Goal: Transaction & Acquisition: Download file/media

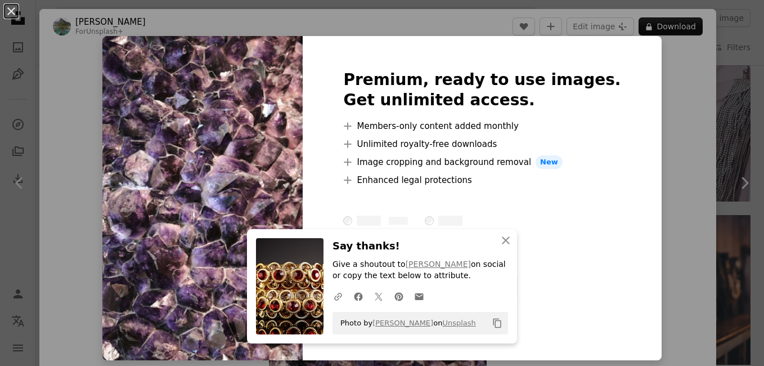
scroll to position [1423, 0]
click at [465, 239] on h3 "Say thanks!" at bounding box center [421, 246] width 176 height 16
click at [500, 248] on button "An X shape Close" at bounding box center [506, 240] width 23 height 23
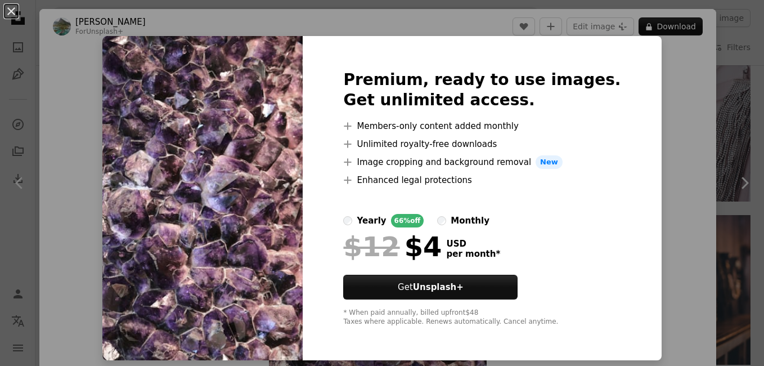
click at [495, 235] on div "USD per month *" at bounding box center [473, 248] width 54 height 29
click at [664, 133] on div "An X shape Premium, ready to use images. Get unlimited access. A plus sign Memb…" at bounding box center [382, 183] width 764 height 366
click at [230, 124] on div "Zoom in" at bounding box center [377, 213] width 677 height 338
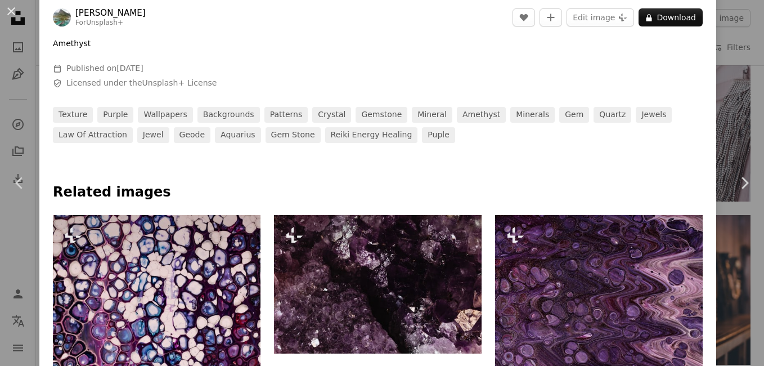
scroll to position [505, 0]
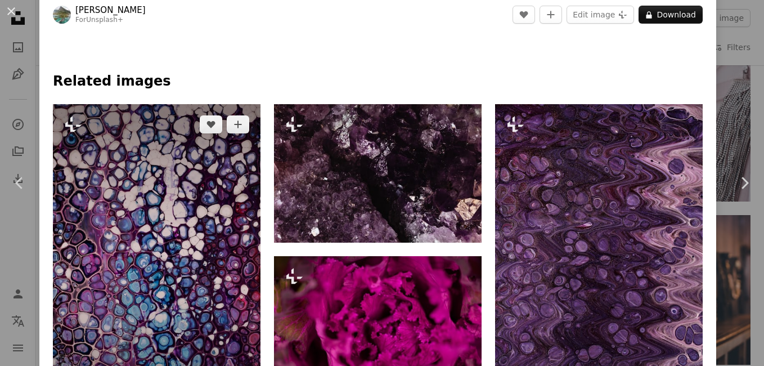
click at [214, 265] on img at bounding box center [157, 259] width 208 height 311
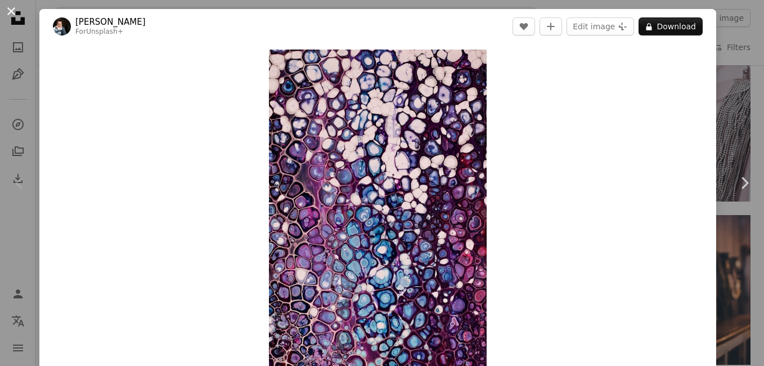
click at [10, 18] on button "An X shape" at bounding box center [12, 12] width 14 height 14
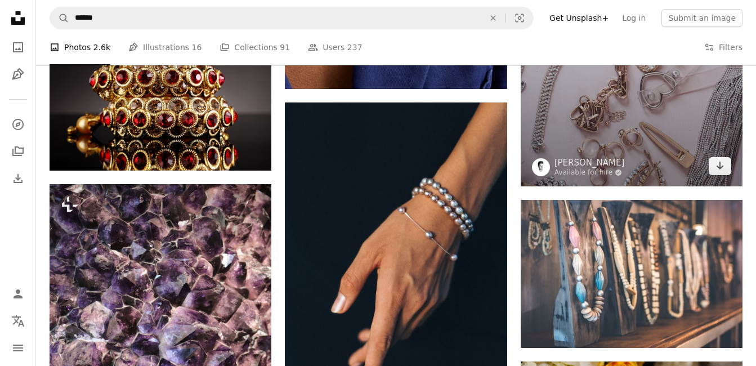
click at [705, 123] on img at bounding box center [632, 19] width 222 height 333
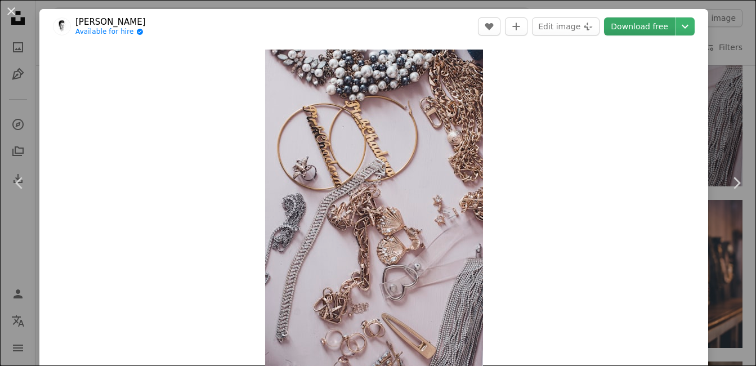
click at [642, 26] on link "Download free" at bounding box center [639, 26] width 71 height 18
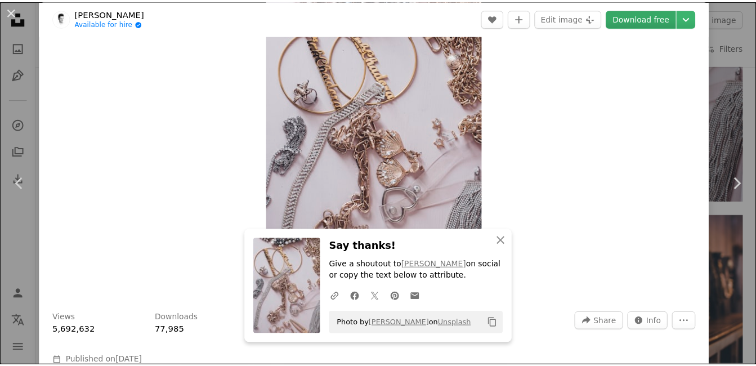
scroll to position [74, 0]
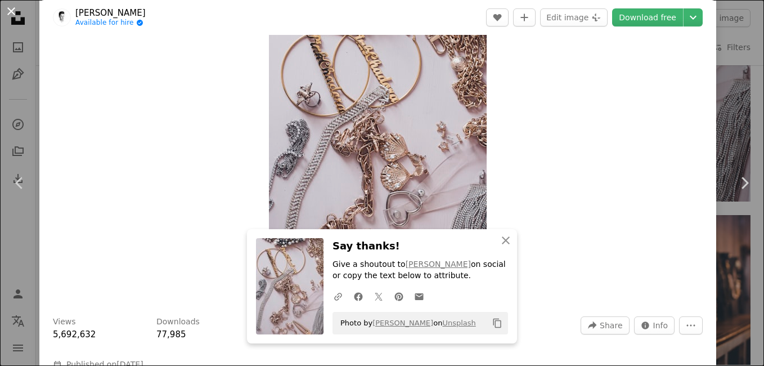
click at [6, 17] on button "An X shape" at bounding box center [12, 12] width 14 height 14
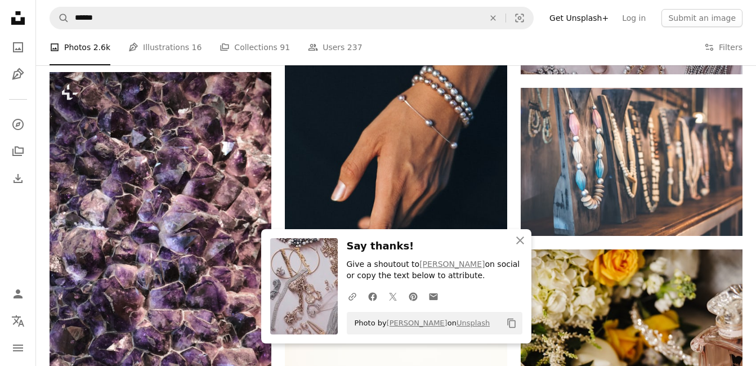
scroll to position [1539, 0]
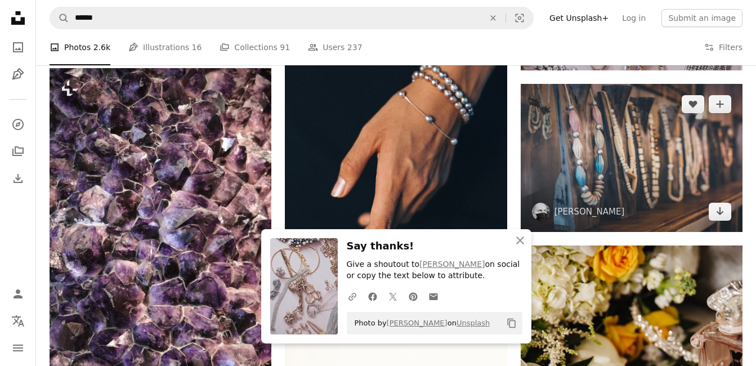
click at [673, 149] on img at bounding box center [632, 158] width 222 height 148
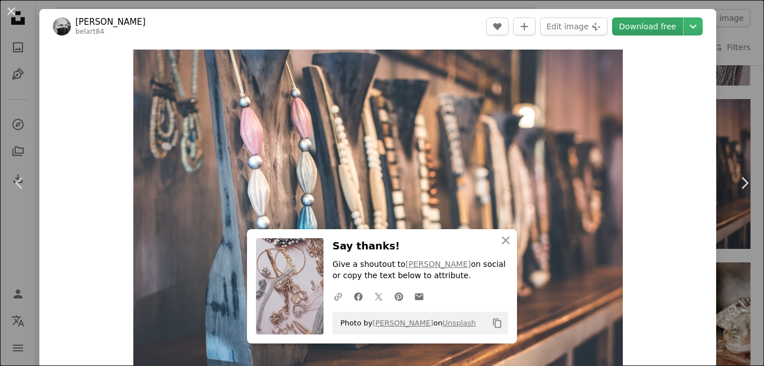
click at [634, 29] on link "Download free" at bounding box center [647, 26] width 71 height 18
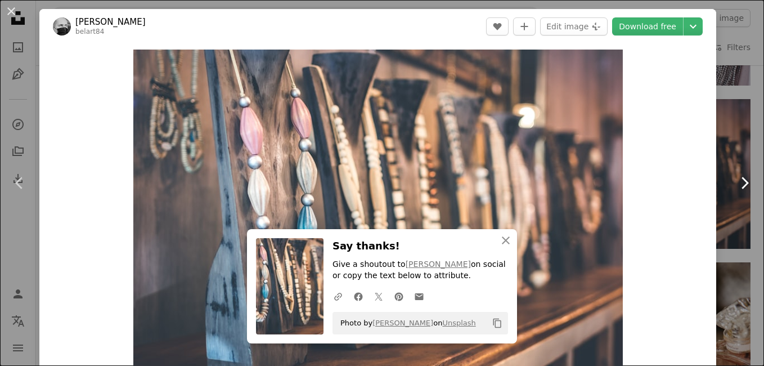
click at [725, 228] on link "Chevron right" at bounding box center [744, 183] width 39 height 108
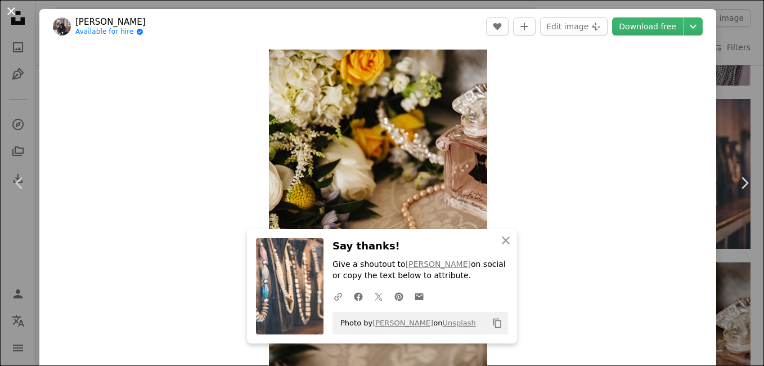
click at [10, 15] on button "An X shape" at bounding box center [12, 12] width 14 height 14
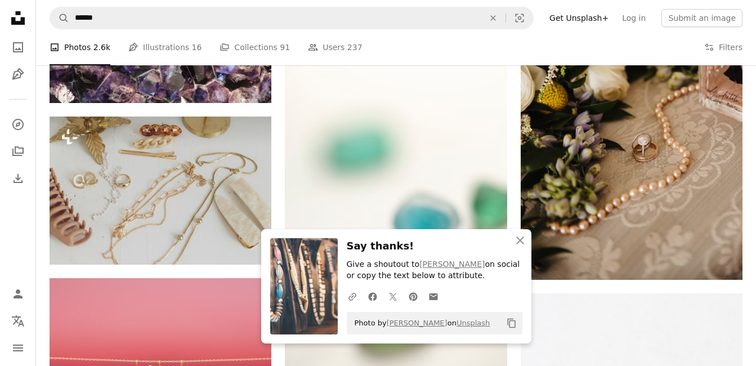
scroll to position [1845, 0]
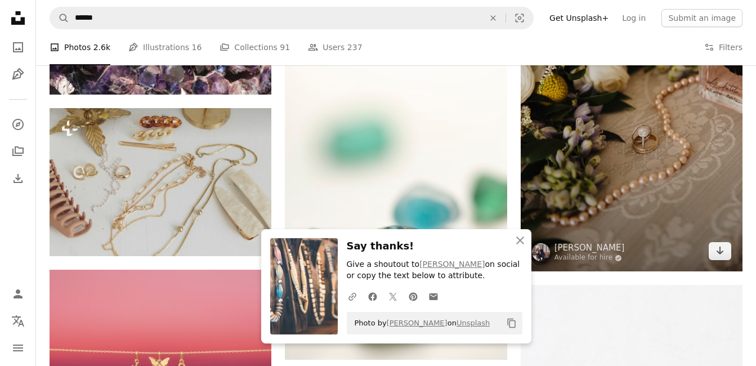
click at [680, 163] on img at bounding box center [632, 105] width 222 height 333
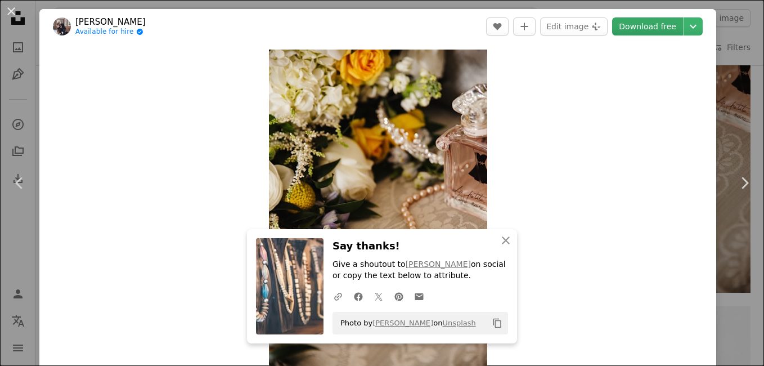
click at [650, 29] on link "Download free" at bounding box center [647, 26] width 71 height 18
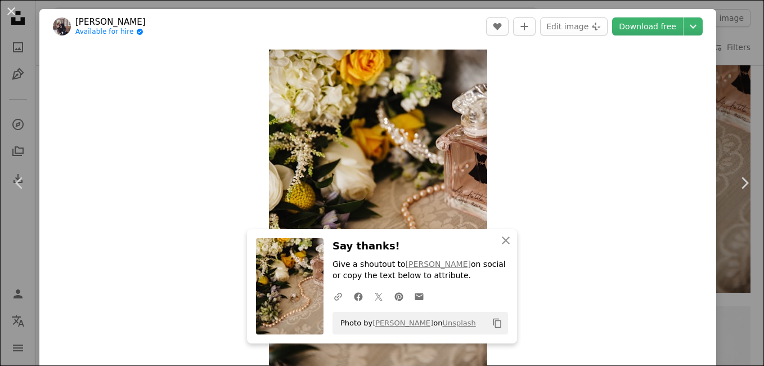
click at [725, 257] on div "An X shape Chevron left Chevron right [PERSON_NAME] Available for hire A checkm…" at bounding box center [382, 183] width 764 height 366
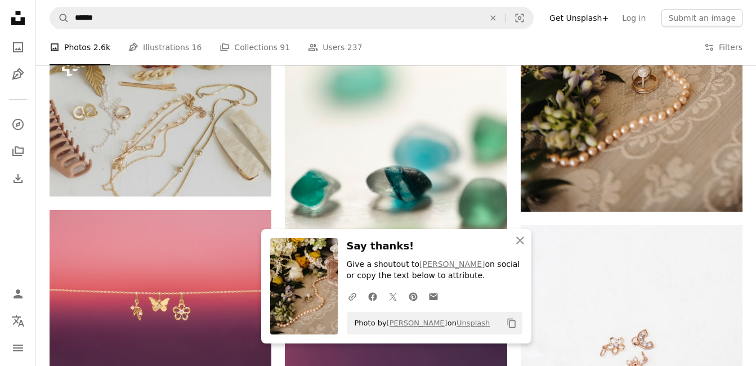
scroll to position [1906, 0]
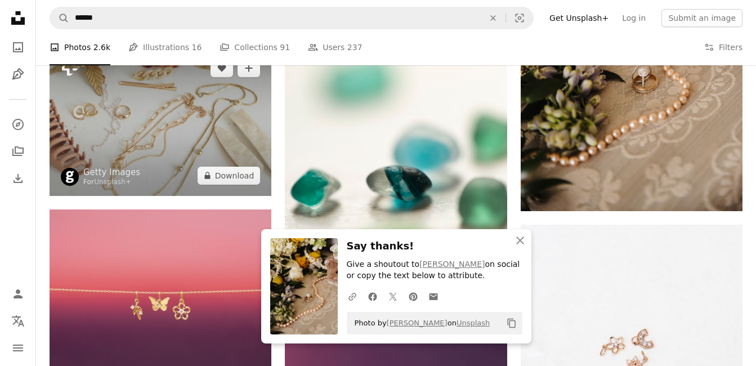
click at [223, 137] on img at bounding box center [161, 122] width 222 height 148
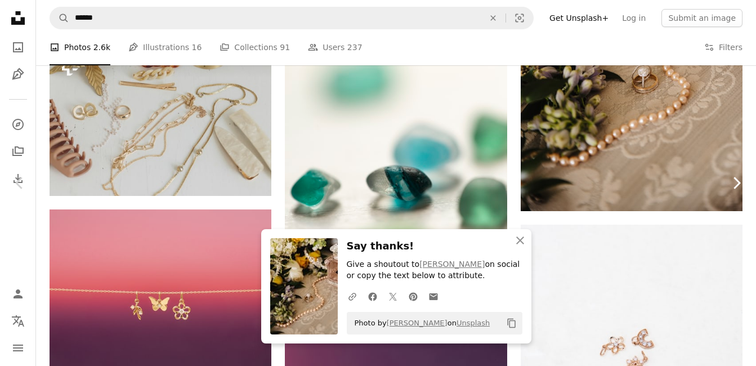
click at [741, 131] on link "Chevron right" at bounding box center [735, 183] width 39 height 108
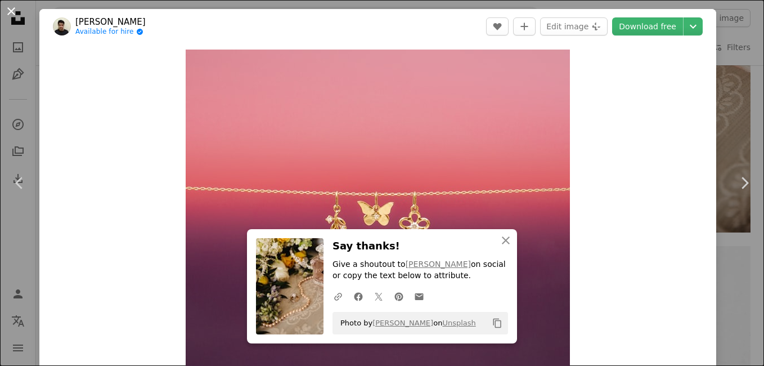
click at [18, 18] on button "An X shape" at bounding box center [12, 12] width 14 height 14
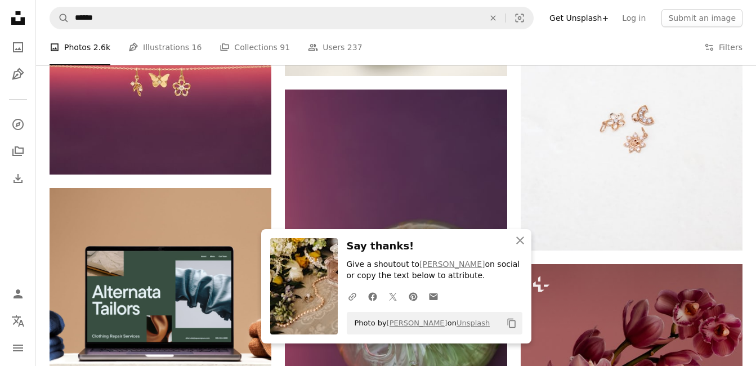
scroll to position [2128, 0]
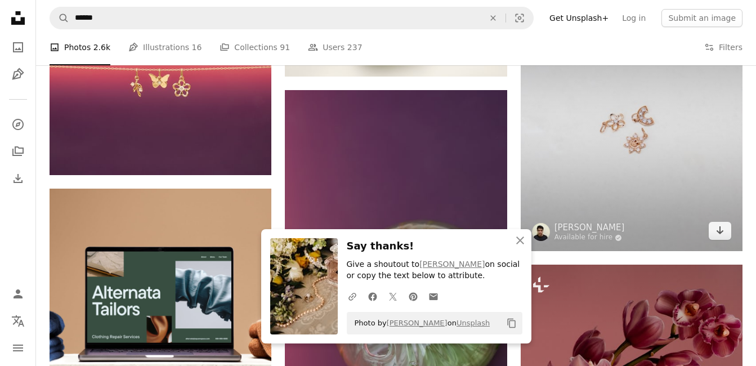
click at [685, 168] on img at bounding box center [632, 126] width 222 height 249
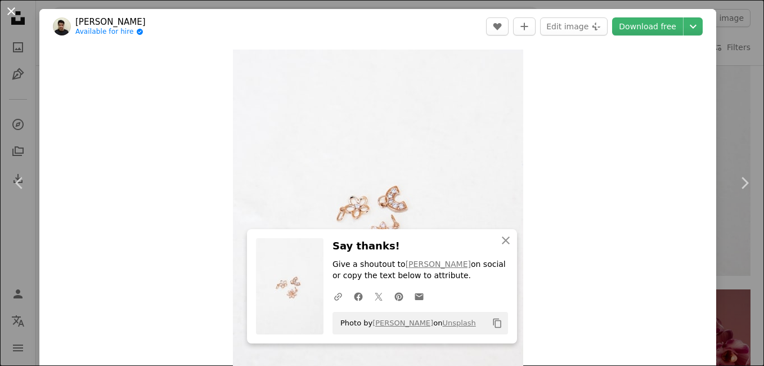
click at [15, 18] on button "An X shape" at bounding box center [12, 12] width 14 height 14
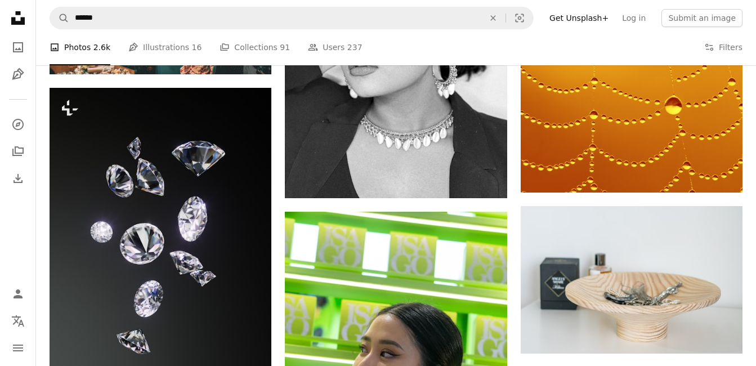
scroll to position [2697, 0]
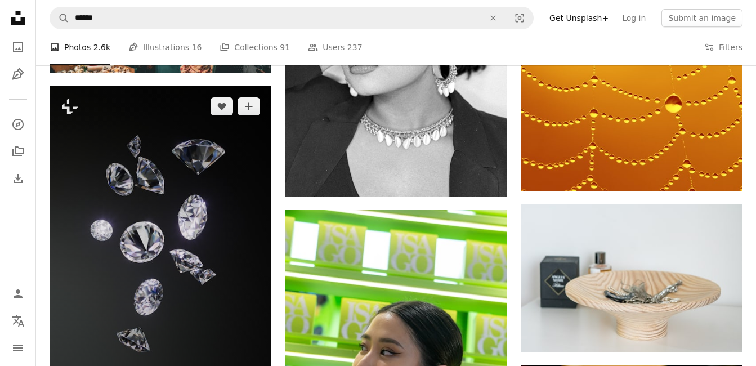
click at [163, 267] on img at bounding box center [161, 241] width 222 height 311
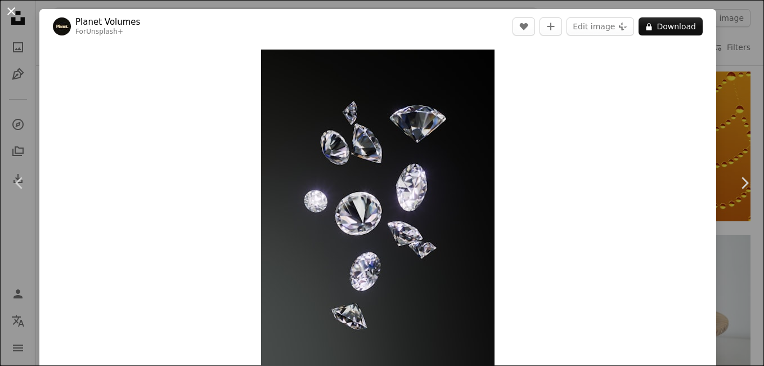
click at [11, 18] on button "An X shape" at bounding box center [12, 12] width 14 height 14
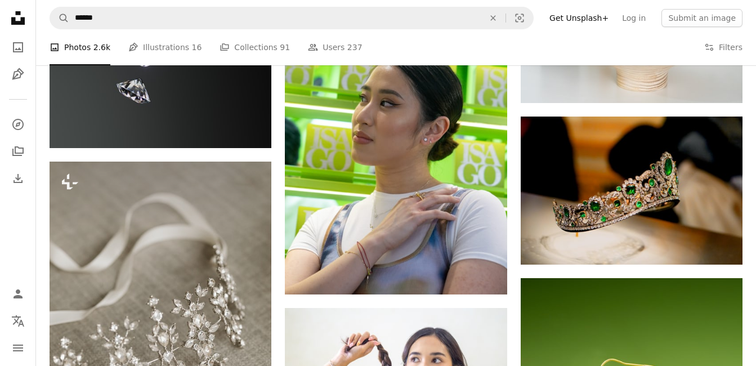
scroll to position [2950, 0]
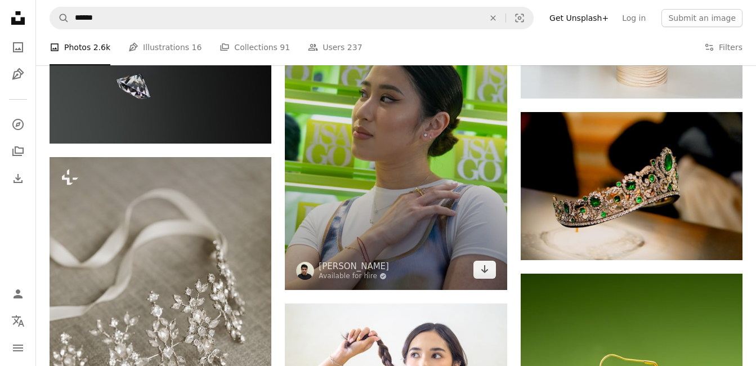
click at [457, 210] on img at bounding box center [396, 123] width 222 height 333
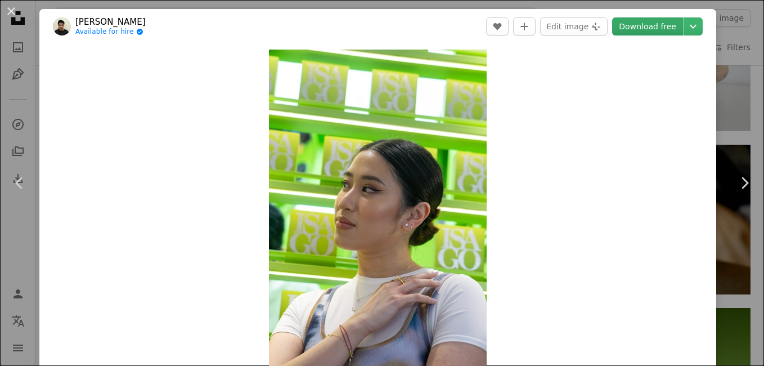
click at [653, 33] on link "Download free" at bounding box center [647, 26] width 71 height 18
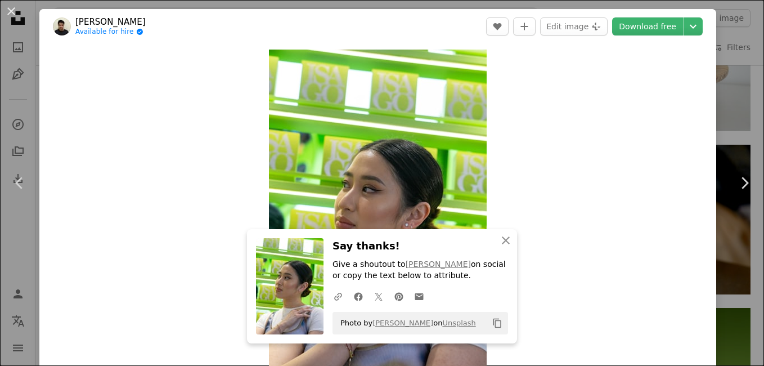
click at [734, 90] on div "An X shape Chevron left Chevron right [PERSON_NAME] Available for hire A checkm…" at bounding box center [382, 183] width 764 height 366
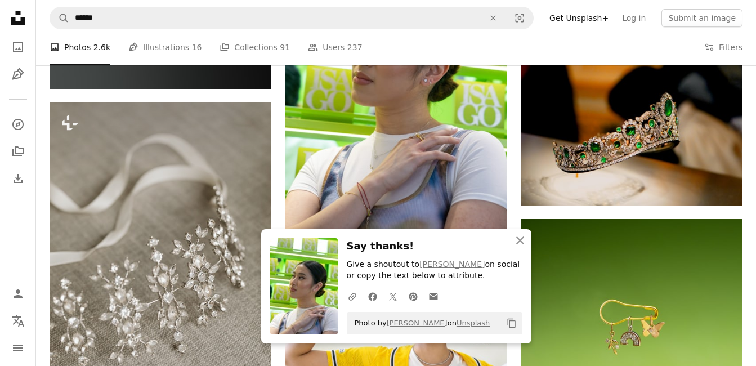
scroll to position [2955, 0]
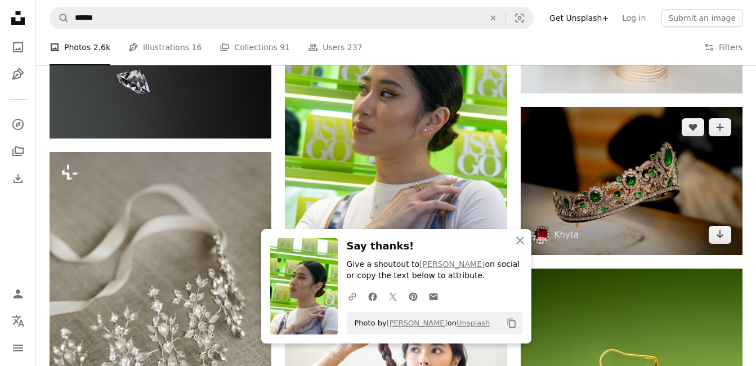
click at [682, 173] on img at bounding box center [632, 181] width 222 height 148
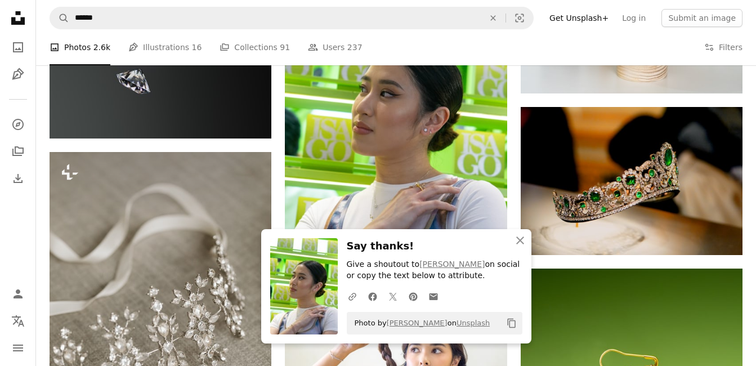
click at [11, 14] on icon "Unsplash logo Unsplash Home" at bounding box center [18, 18] width 23 height 23
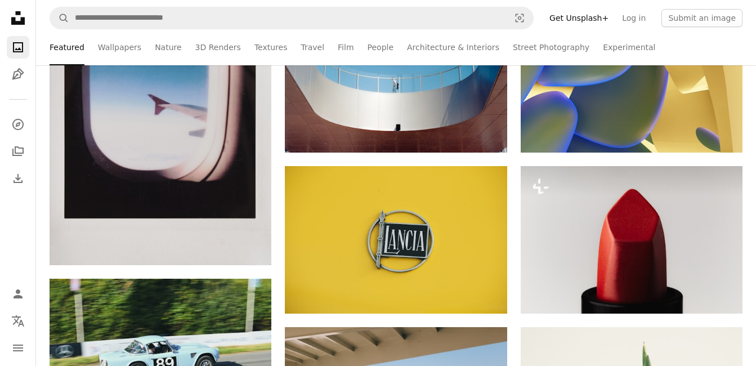
scroll to position [295, 0]
